Goal: Task Accomplishment & Management: Manage account settings

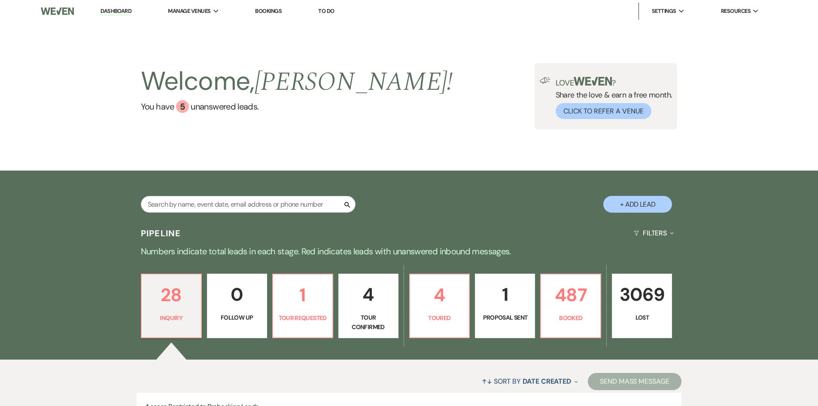
click at [0, 396] on div "↑↓ Sort By Date Created Expand Send Mass Message Access Restricted to Prebookin…" at bounding box center [409, 395] width 818 height 72
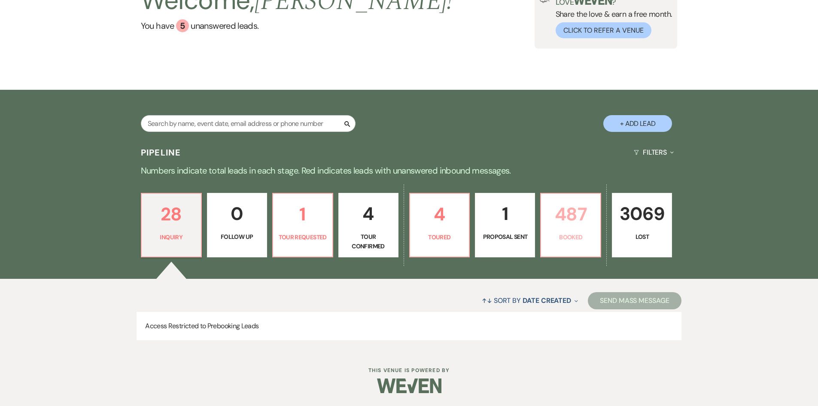
click at [561, 221] on p "487" at bounding box center [570, 214] width 49 height 29
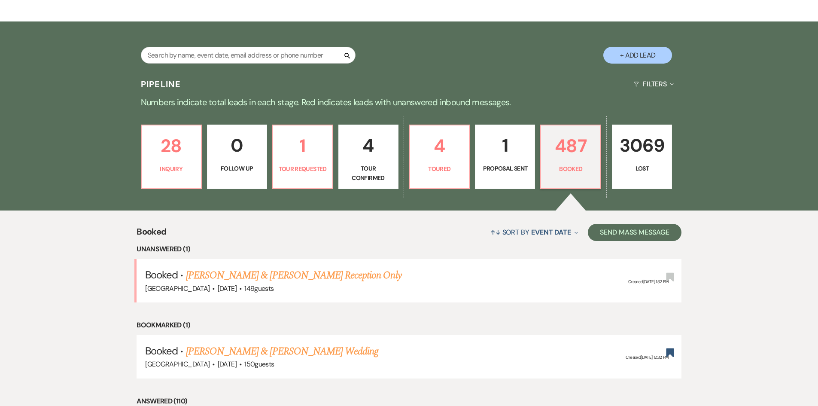
scroll to position [81, 0]
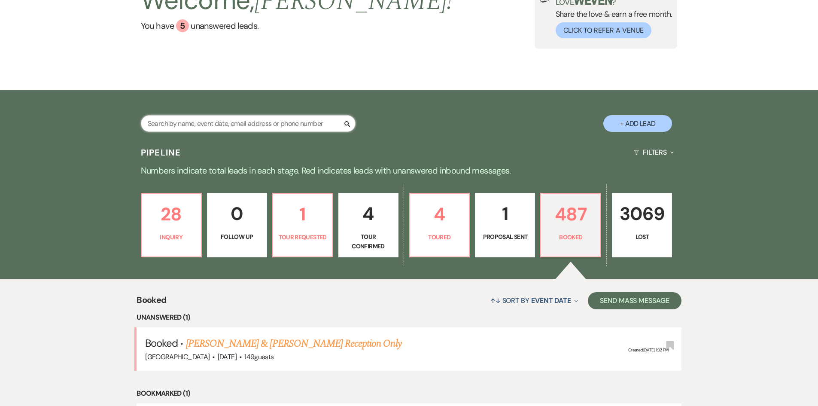
click at [217, 119] on input "text" at bounding box center [248, 123] width 215 height 17
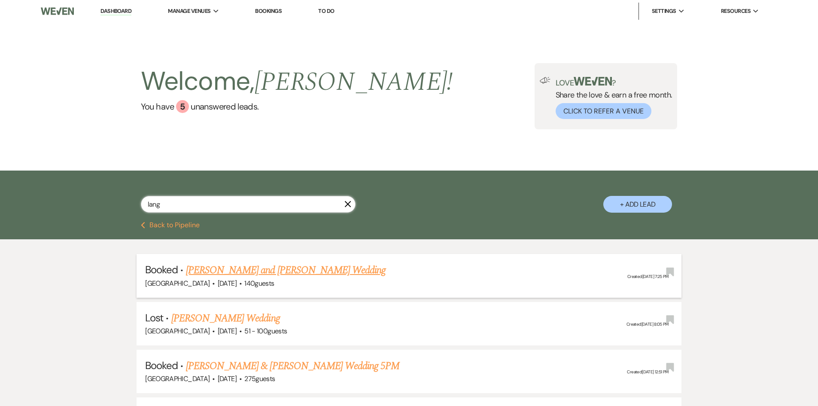
type input "lang"
click at [236, 270] on link "[PERSON_NAME] and [PERSON_NAME] Wedding" at bounding box center [286, 269] width 200 height 15
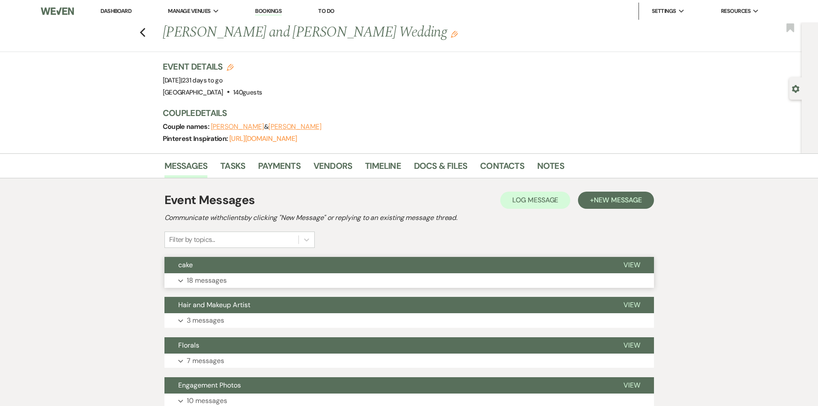
click at [195, 282] on p "18 messages" at bounding box center [207, 280] width 40 height 11
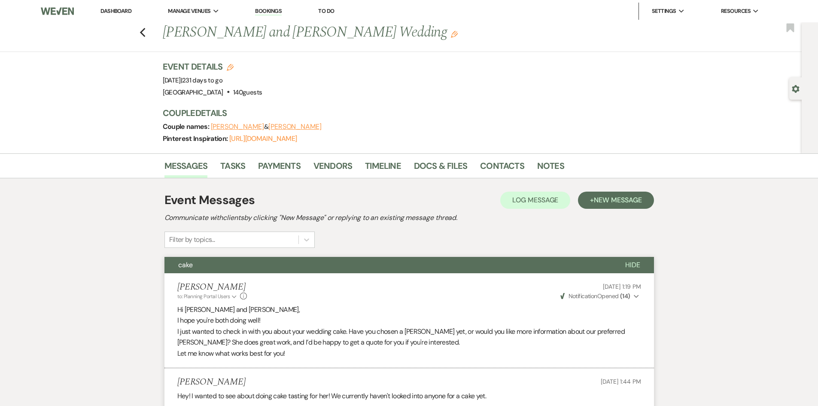
click at [120, 11] on link "Dashboard" at bounding box center [115, 10] width 31 height 7
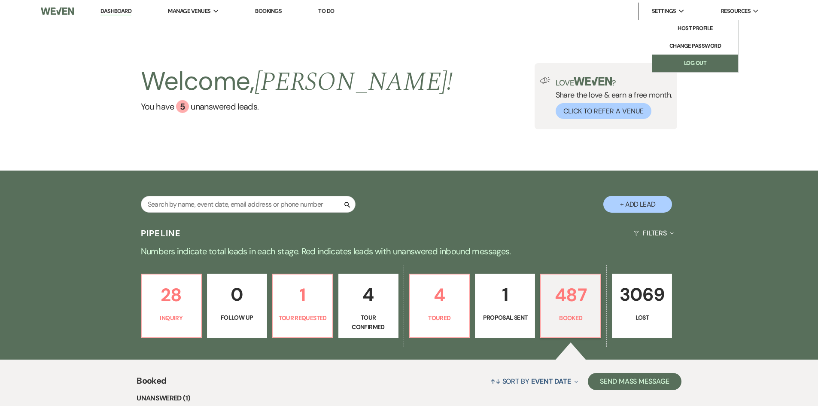
click at [680, 65] on link "Log Out" at bounding box center [695, 63] width 86 height 17
